Goal: Information Seeking & Learning: Learn about a topic

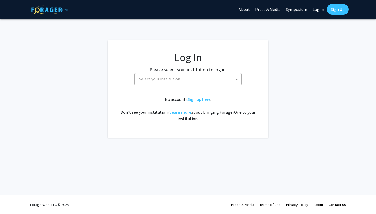
click at [166, 78] on span "Select your institution" at bounding box center [159, 78] width 41 height 5
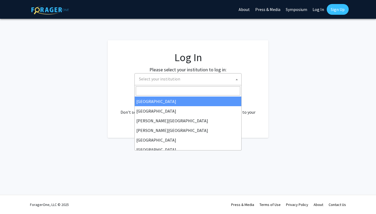
select select "34"
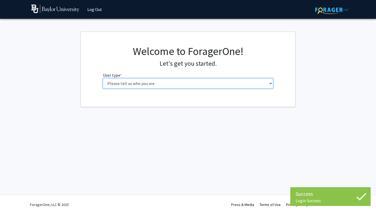
click at [187, 84] on select "Please tell us who you are Undergraduate Student Master's Student Doctoral Cand…" at bounding box center [188, 83] width 171 height 10
select select "3: doc"
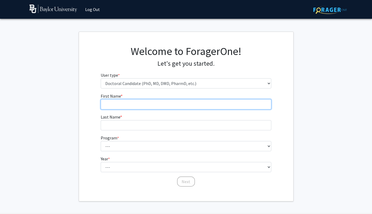
click at [165, 105] on input "First Name * required" at bounding box center [186, 104] width 171 height 10
type input "[PERSON_NAME]"
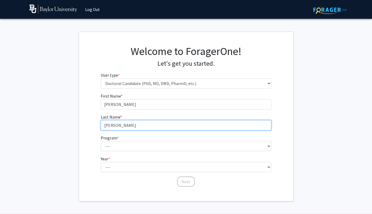
type input "[PERSON_NAME]"
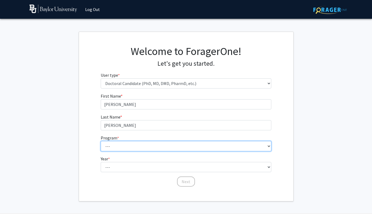
click at [159, 148] on select "--- Adult-Gerontology Acute Care Nurse Practitioner Anesthesia Nursing (Army-Ba…" at bounding box center [186, 146] width 171 height 10
select select "5: 1063"
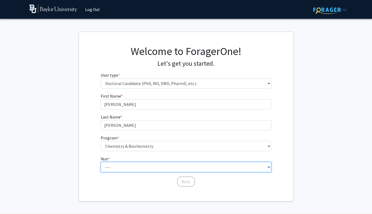
click at [148, 164] on select "--- First Year Second Year Third Year Fourth Year Fifth Year Sixth Year Seventh…" at bounding box center [186, 167] width 171 height 10
select select "1: first_year"
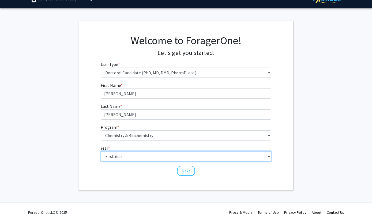
scroll to position [18, 0]
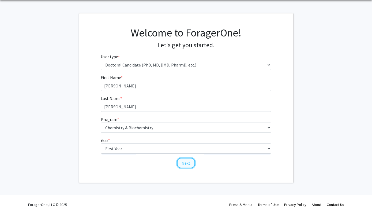
click at [191, 162] on button "Next" at bounding box center [186, 163] width 18 height 10
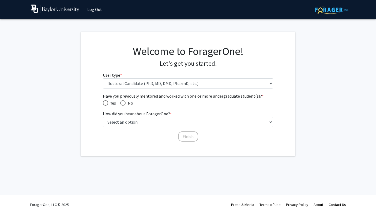
click at [124, 103] on span "Have you previously mentored and worked with one or more undergraduate student(…" at bounding box center [122, 102] width 5 height 5
click at [124, 103] on input "No" at bounding box center [122, 102] width 5 height 5
radio input "true"
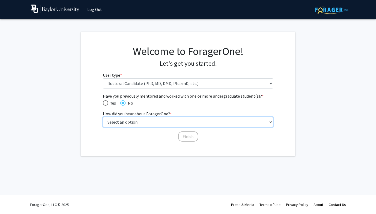
click at [141, 124] on select "Select an option Peer/student recommendation Faculty/staff recommendation Unive…" at bounding box center [188, 122] width 171 height 10
click at [172, 124] on select "Select an option Peer/student recommendation Faculty/staff recommendation Unive…" at bounding box center [188, 122] width 171 height 10
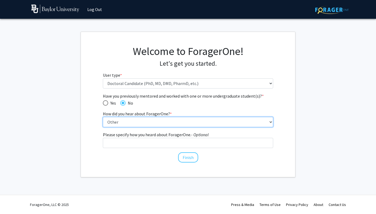
click at [175, 120] on select "Select an option Peer/student recommendation Faculty/staff recommendation Unive…" at bounding box center [188, 122] width 171 height 10
select select "2: faculty_recommendation"
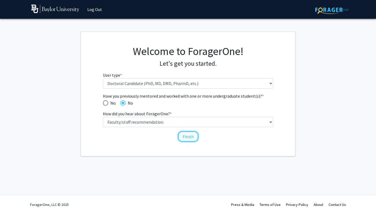
click at [188, 136] on button "Finish" at bounding box center [188, 136] width 20 height 10
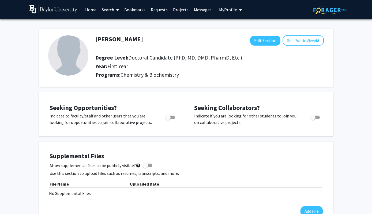
click at [114, 10] on link "Search" at bounding box center [110, 9] width 23 height 19
click at [116, 27] on span "Faculty/Staff" at bounding box center [118, 24] width 39 height 11
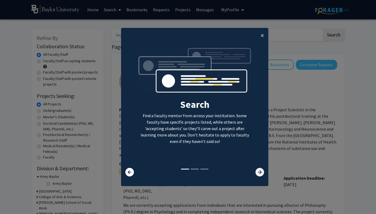
click at [257, 174] on icon at bounding box center [260, 172] width 9 height 9
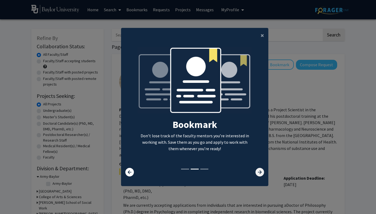
click at [257, 174] on icon at bounding box center [260, 172] width 9 height 9
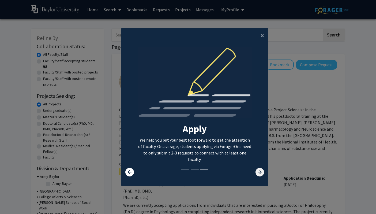
click at [257, 174] on icon at bounding box center [260, 172] width 9 height 9
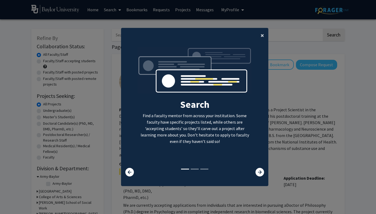
click at [261, 37] on span "×" at bounding box center [262, 35] width 3 height 8
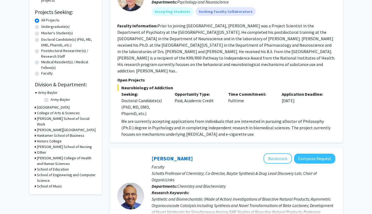
scroll to position [106, 0]
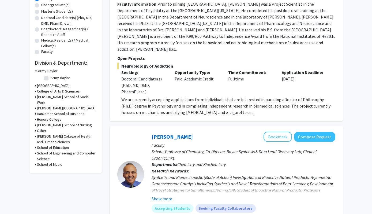
click at [35, 91] on icon at bounding box center [35, 91] width 1 height 6
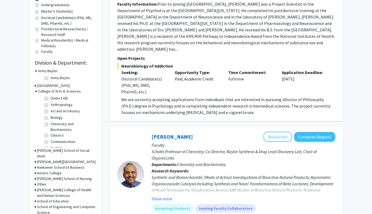
click at [51, 125] on label "Chemistry and Biochemistry" at bounding box center [73, 126] width 44 height 11
click at [51, 125] on input "Chemistry and Biochemistry" at bounding box center [52, 122] width 3 height 3
checkbox input "true"
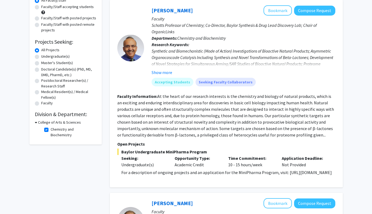
scroll to position [55, 0]
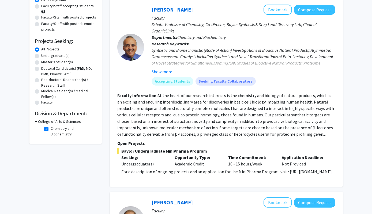
click at [36, 122] on icon at bounding box center [36, 122] width 2 height 6
click at [36, 122] on icon at bounding box center [35, 122] width 1 height 6
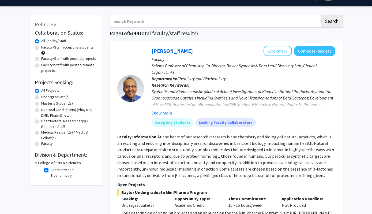
scroll to position [0, 0]
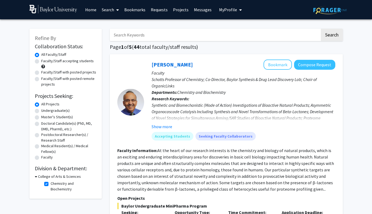
click at [41, 123] on label "Doctoral Candidate(s) (PhD, MD, DMD, PharmD, etc.)" at bounding box center [68, 126] width 55 height 11
click at [41, 123] on input "Doctoral Candidate(s) (PhD, MD, DMD, PharmD, etc.)" at bounding box center [42, 122] width 3 height 3
radio input "true"
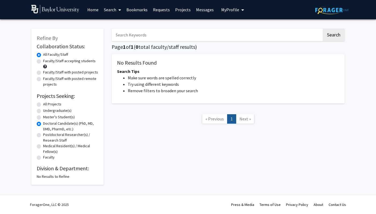
click at [43, 125] on label "Doctoral Candidate(s) (PhD, MD, DMD, PharmD, etc.)" at bounding box center [70, 126] width 55 height 11
click at [43, 124] on input "Doctoral Candidate(s) (PhD, MD, DMD, PharmD, etc.)" at bounding box center [44, 122] width 3 height 3
click at [43, 104] on label "All Projects" at bounding box center [52, 104] width 18 height 6
click at [43, 104] on input "All Projects" at bounding box center [44, 102] width 3 height 3
radio input "true"
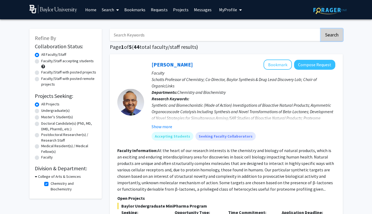
click at [335, 34] on button "Search" at bounding box center [332, 35] width 22 height 12
checkbox input "false"
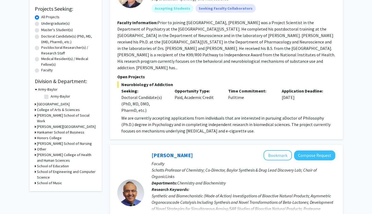
scroll to position [93, 0]
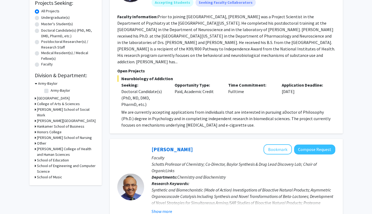
click at [35, 83] on icon at bounding box center [36, 84] width 2 height 6
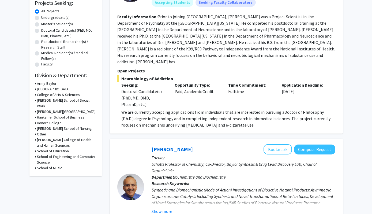
click at [35, 96] on icon at bounding box center [35, 95] width 1 height 6
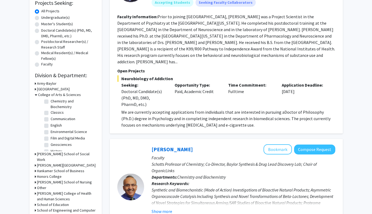
scroll to position [19, 0]
click at [51, 107] on label "Chemistry and Biochemistry" at bounding box center [73, 110] width 44 height 11
click at [51, 107] on input "Chemistry and Biochemistry" at bounding box center [52, 106] width 3 height 3
checkbox input "true"
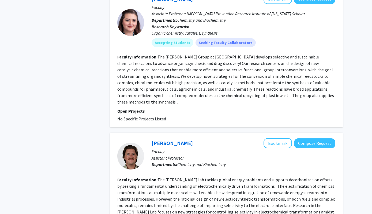
scroll to position [556, 0]
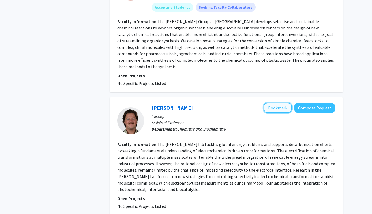
click at [275, 103] on button "Bookmark" at bounding box center [278, 108] width 28 height 10
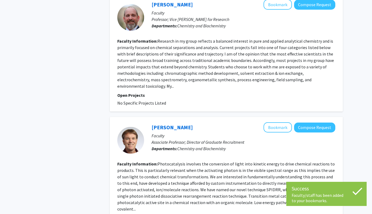
scroll to position [913, 0]
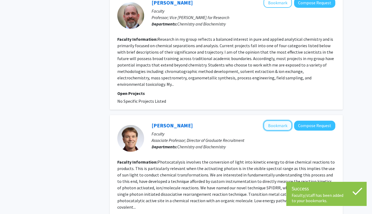
click at [283, 120] on button "Bookmark" at bounding box center [278, 125] width 28 height 10
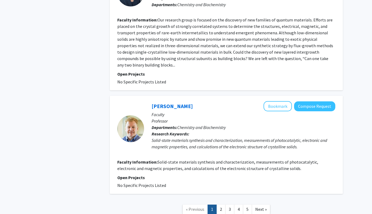
scroll to position [1185, 0]
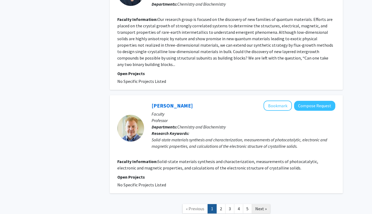
click at [261, 206] on span "Next »" at bounding box center [261, 208] width 12 height 5
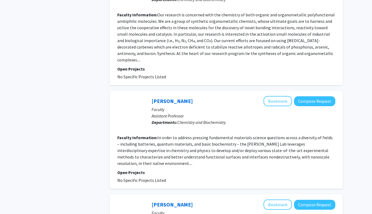
scroll to position [687, 0]
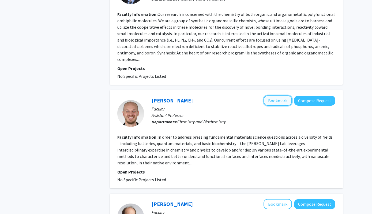
click at [276, 95] on button "Bookmark" at bounding box center [278, 100] width 28 height 10
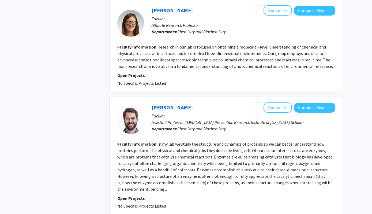
scroll to position [979, 0]
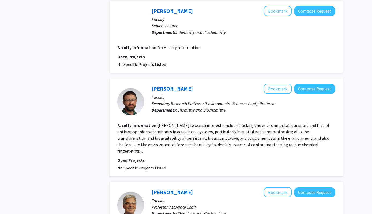
scroll to position [257, 0]
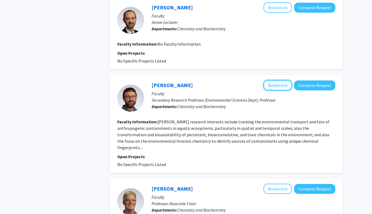
click at [285, 80] on button "Bookmark" at bounding box center [278, 85] width 28 height 10
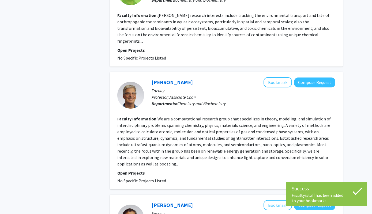
scroll to position [365, 0]
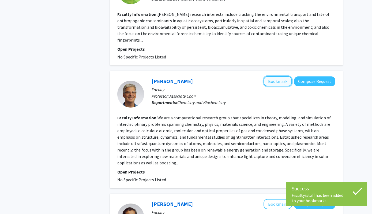
click at [277, 76] on button "Bookmark" at bounding box center [278, 81] width 28 height 10
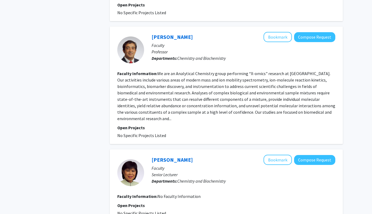
scroll to position [533, 0]
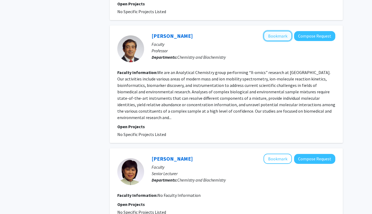
click at [278, 31] on button "Bookmark" at bounding box center [278, 36] width 28 height 10
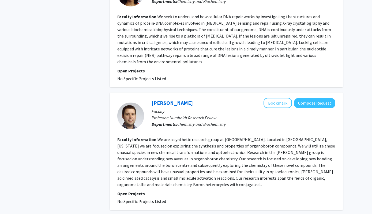
scroll to position [935, 0]
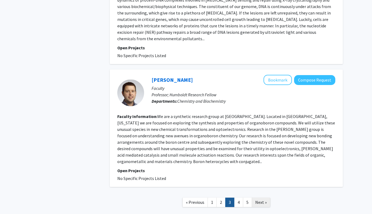
click at [261, 199] on span "Next »" at bounding box center [261, 201] width 12 height 5
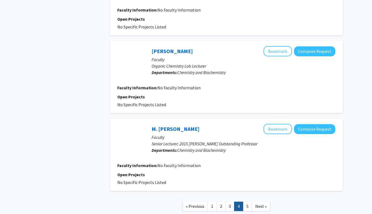
scroll to position [636, 0]
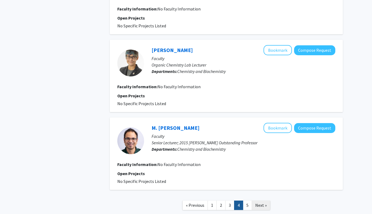
click at [263, 206] on span "Next »" at bounding box center [261, 204] width 12 height 5
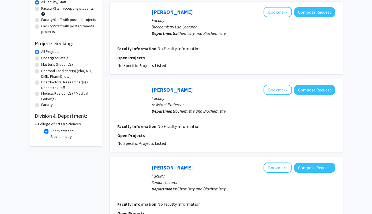
scroll to position [55, 0]
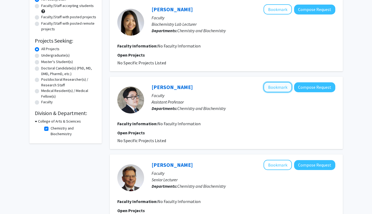
click at [276, 88] on button "Bookmark" at bounding box center [278, 87] width 28 height 10
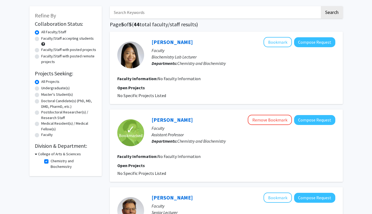
scroll to position [0, 0]
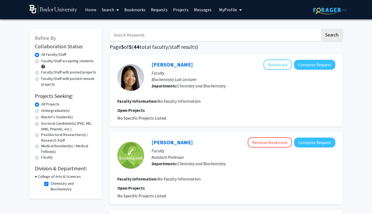
click at [128, 11] on link "Bookmarks" at bounding box center [135, 9] width 27 height 19
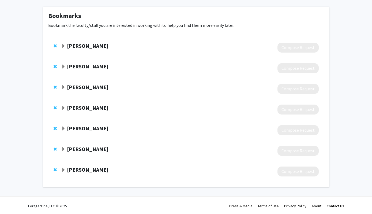
scroll to position [23, 0]
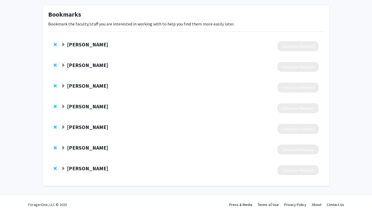
click at [64, 43] on span "Expand Dylan Boucher Bookmark" at bounding box center [63, 45] width 4 height 4
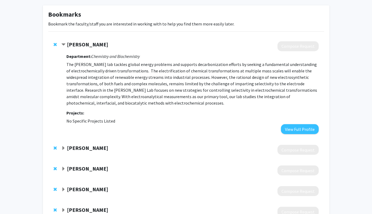
click at [64, 44] on span "Contract Dylan Boucher Bookmark" at bounding box center [63, 45] width 4 height 4
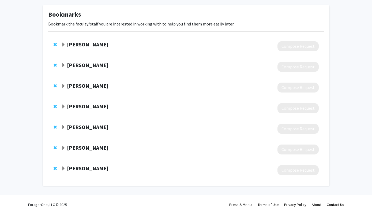
click at [64, 44] on span "Expand Dylan Boucher Bookmark" at bounding box center [63, 45] width 4 height 4
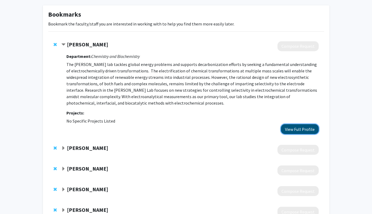
click at [290, 129] on button "View Full Profile" at bounding box center [300, 129] width 38 height 10
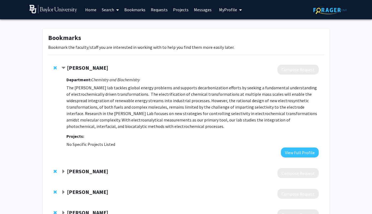
click at [180, 10] on link "Projects" at bounding box center [180, 9] width 21 height 19
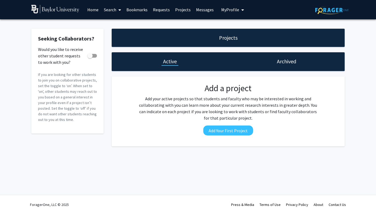
click at [115, 8] on link "Search" at bounding box center [112, 9] width 23 height 19
click at [96, 8] on link "Home" at bounding box center [93, 9] width 17 height 19
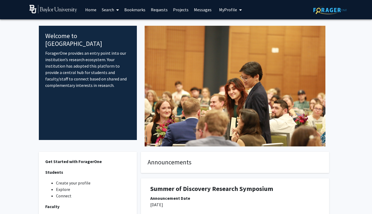
click at [111, 10] on link "Search" at bounding box center [110, 9] width 23 height 19
click at [114, 34] on span "Students" at bounding box center [115, 35] width 33 height 11
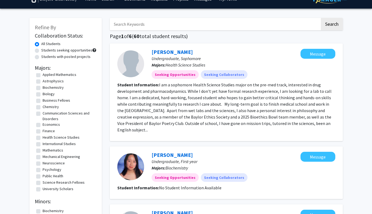
scroll to position [12, 0]
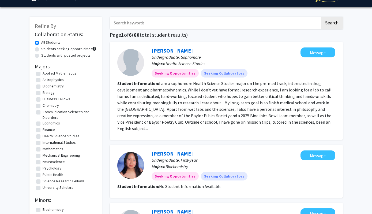
click at [40, 107] on fg-checkbox "Chemistry Chemistry" at bounding box center [65, 106] width 59 height 6
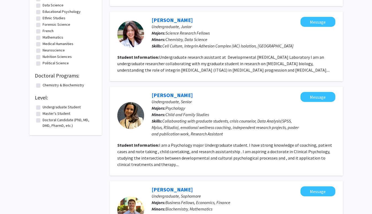
scroll to position [270, 0]
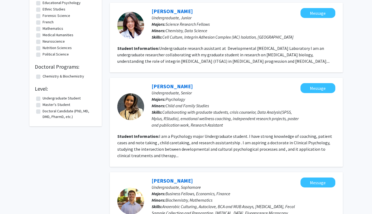
click at [43, 77] on label "Chemistry & Biochemistry" at bounding box center [64, 76] width 42 height 6
click at [43, 77] on input "Chemistry & Biochemistry" at bounding box center [44, 74] width 3 height 3
checkbox input "true"
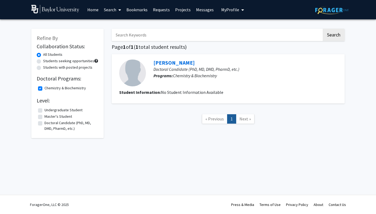
click at [44, 124] on label "Doctoral Candidate (PhD, MD, DMD, PharmD, etc.)" at bounding box center [70, 125] width 53 height 11
click at [44, 124] on input "Doctoral Candidate (PhD, MD, DMD, PharmD, etc.)" at bounding box center [45, 121] width 3 height 3
checkbox input "true"
click at [44, 90] on label "Chemistry & Biochemistry" at bounding box center [65, 88] width 42 height 6
click at [44, 89] on input "Chemistry & Biochemistry" at bounding box center [45, 86] width 3 height 3
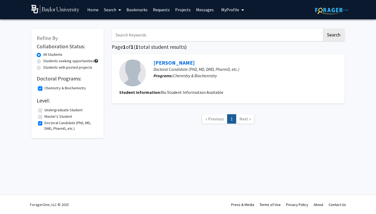
checkbox input "false"
click at [43, 55] on label "All Students" at bounding box center [52, 55] width 19 height 6
click at [43, 55] on input "All Students" at bounding box center [44, 53] width 3 height 3
click at [43, 61] on label "Students seeking opportunities" at bounding box center [68, 61] width 51 height 6
click at [43, 61] on input "Students seeking opportunities" at bounding box center [44, 59] width 3 height 3
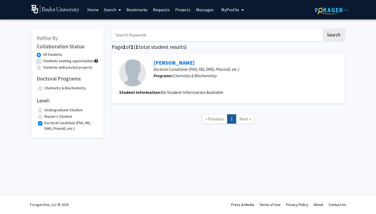
radio input "true"
click at [43, 54] on label "All Students" at bounding box center [52, 55] width 19 height 6
click at [43, 54] on input "All Students" at bounding box center [44, 53] width 3 height 3
radio input "true"
click at [44, 123] on label "Doctoral Candidate (PhD, MD, DMD, PharmD, etc.)" at bounding box center [70, 125] width 53 height 11
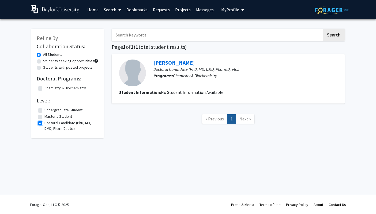
click at [44, 123] on input "Doctoral Candidate (PhD, MD, DMD, PharmD, etc.)" at bounding box center [45, 121] width 3 height 3
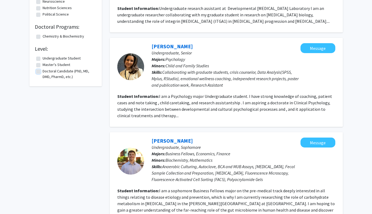
scroll to position [307, 0]
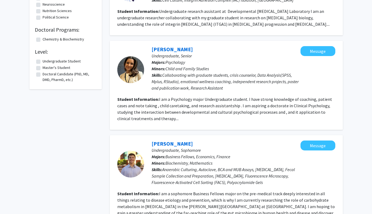
click at [43, 74] on label "Doctoral Candidate (PhD, MD, DMD, PharmD, etc.)" at bounding box center [69, 76] width 53 height 11
click at [43, 74] on input "Doctoral Candidate (PhD, MD, DMD, PharmD, etc.)" at bounding box center [44, 72] width 3 height 3
checkbox input "true"
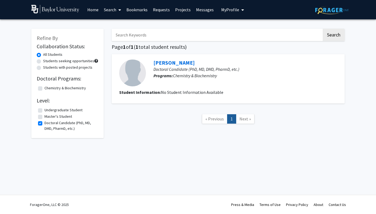
click at [44, 116] on label "Master's Student" at bounding box center [58, 117] width 28 height 6
click at [44, 116] on input "Master's Student" at bounding box center [45, 115] width 3 height 3
checkbox input "true"
click at [234, 8] on span "My Profile" at bounding box center [230, 9] width 18 height 5
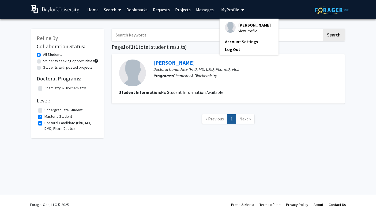
click at [245, 31] on span "View Profile" at bounding box center [254, 31] width 32 height 6
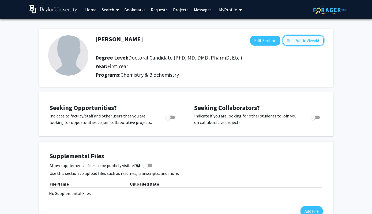
click at [295, 40] on button "See Public View help" at bounding box center [303, 40] width 41 height 10
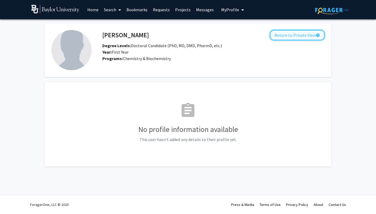
click at [292, 36] on button "Return to Private View help" at bounding box center [297, 35] width 55 height 10
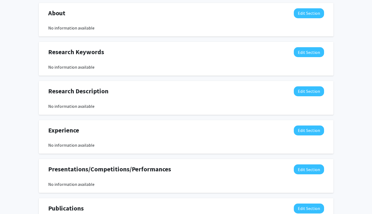
scroll to position [231, 0]
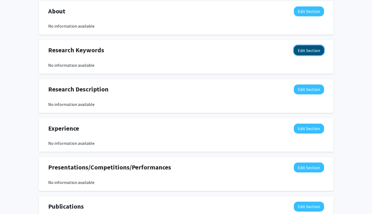
click at [307, 52] on button "Edit Section" at bounding box center [309, 50] width 30 height 10
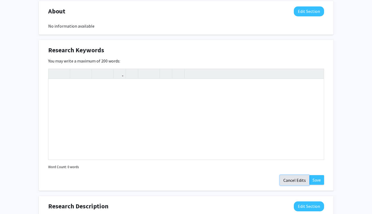
click at [290, 182] on button "Cancel Edits" at bounding box center [294, 180] width 29 height 10
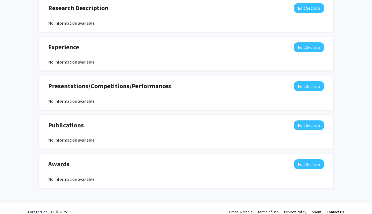
scroll to position [319, 0]
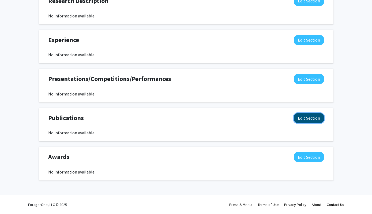
click at [302, 118] on button "Edit Section" at bounding box center [309, 118] width 30 height 10
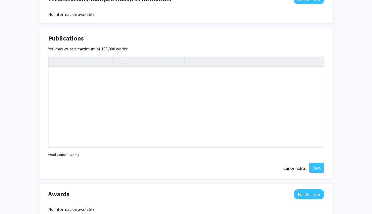
scroll to position [436, 0]
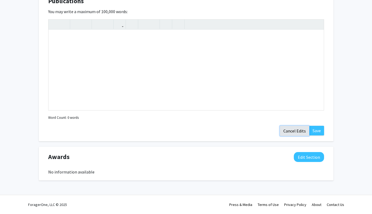
click at [300, 131] on button "Cancel Edits" at bounding box center [294, 131] width 29 height 10
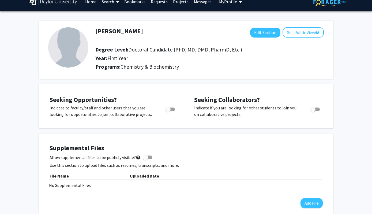
scroll to position [0, 0]
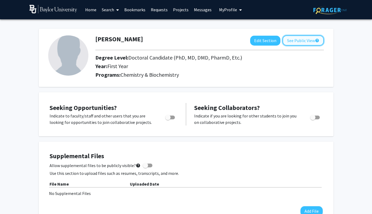
click at [302, 43] on button "See Public View help" at bounding box center [303, 40] width 41 height 10
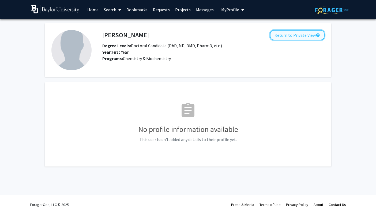
click at [296, 37] on button "Return to Private View help" at bounding box center [297, 35] width 55 height 10
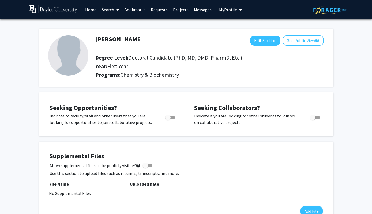
click at [90, 10] on link "Home" at bounding box center [91, 9] width 17 height 19
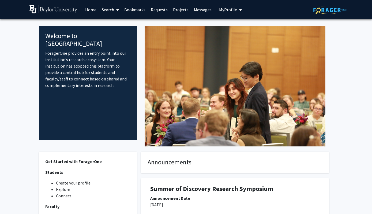
click at [114, 10] on link "Search" at bounding box center [110, 9] width 23 height 19
click at [112, 36] on span "Students" at bounding box center [115, 35] width 33 height 11
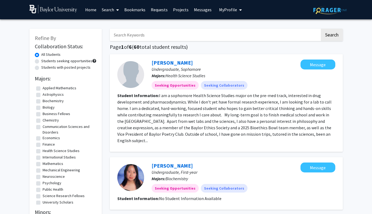
click at [134, 36] on input "Search Keywords" at bounding box center [215, 35] width 210 height 12
click at [321, 29] on button "Search" at bounding box center [332, 35] width 22 height 12
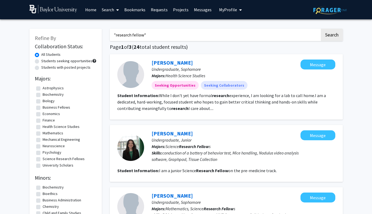
type input ""research fellow""
click at [321, 29] on button "Search" at bounding box center [332, 35] width 22 height 12
drag, startPoint x: 149, startPoint y: 36, endPoint x: 102, endPoint y: 36, distance: 46.9
click at [43, 158] on label "Science Research Fellows" at bounding box center [64, 159] width 42 height 6
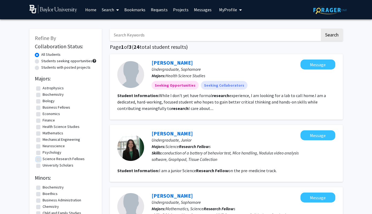
click at [43, 158] on input "Science Research Fellows" at bounding box center [44, 157] width 3 height 3
checkbox input "true"
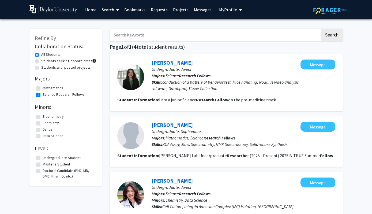
click at [41, 55] on label "All Students" at bounding box center [50, 55] width 19 height 6
click at [41, 55] on input "All Students" at bounding box center [42, 53] width 3 height 3
click at [43, 95] on label "Science Research Fellows" at bounding box center [64, 95] width 42 height 6
click at [43, 95] on input "Science Research Fellows" at bounding box center [44, 93] width 3 height 3
checkbox input "false"
